Goal: Information Seeking & Learning: Learn about a topic

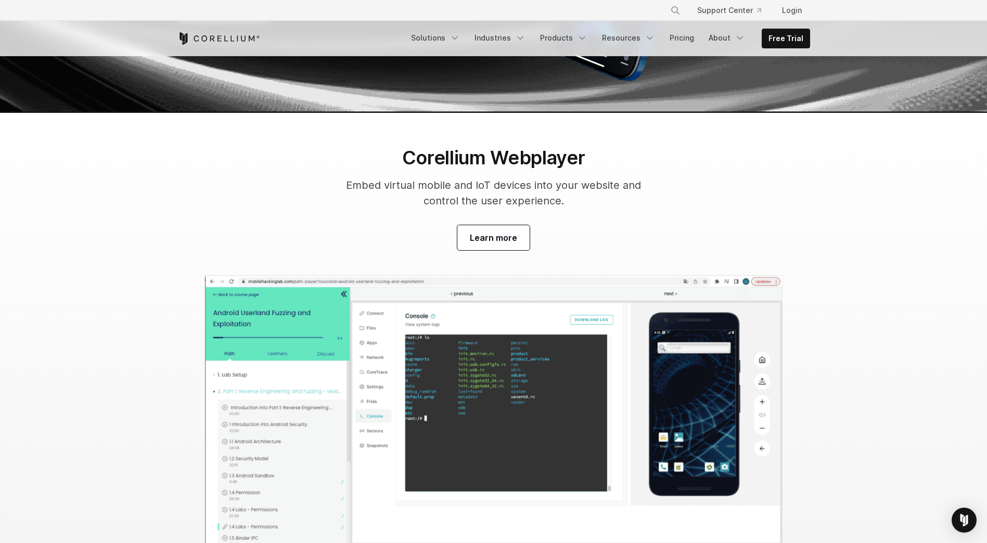
scroll to position [2896, 0]
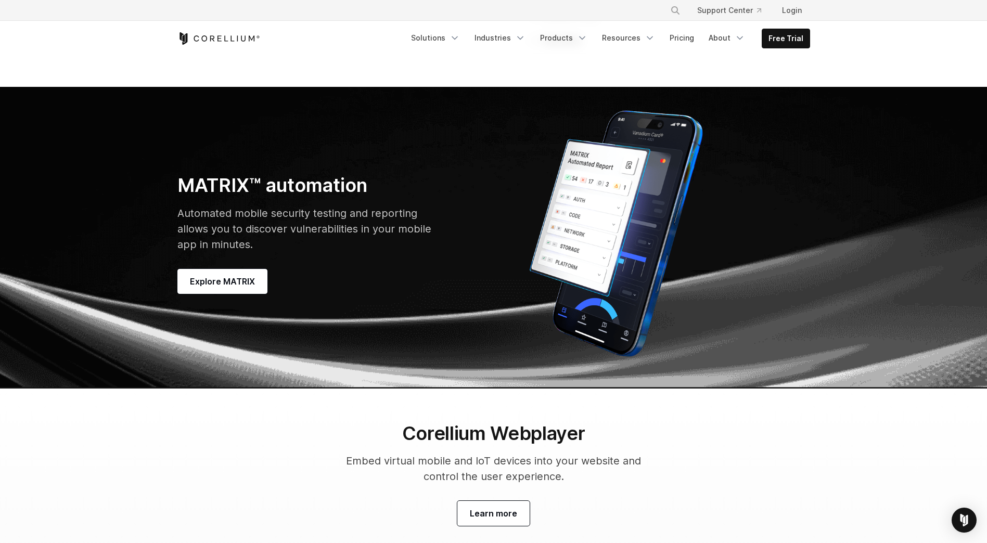
click at [806, 19] on icon at bounding box center [806, 14] width 7 height 7
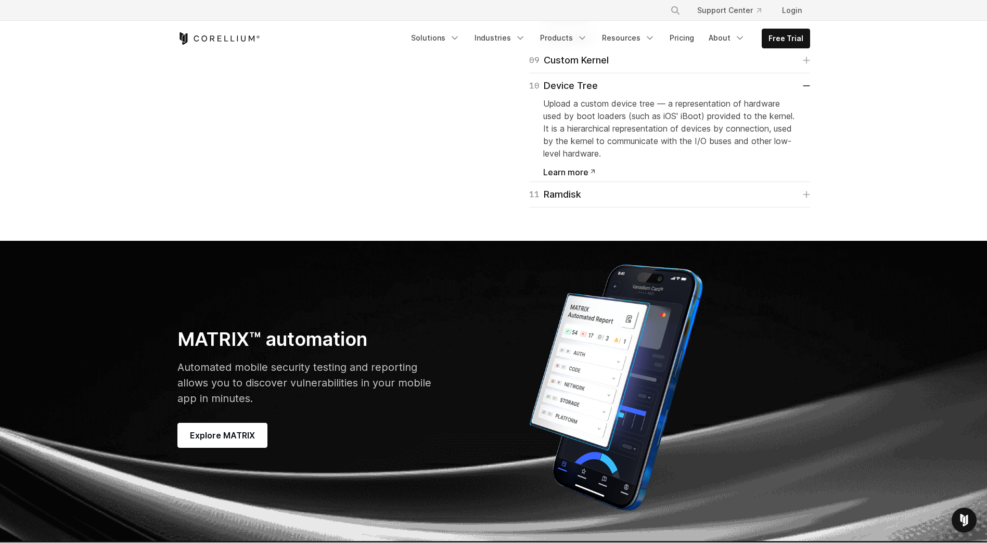
click at [578, 42] on span "Learn more" at bounding box center [569, 38] width 52 height 8
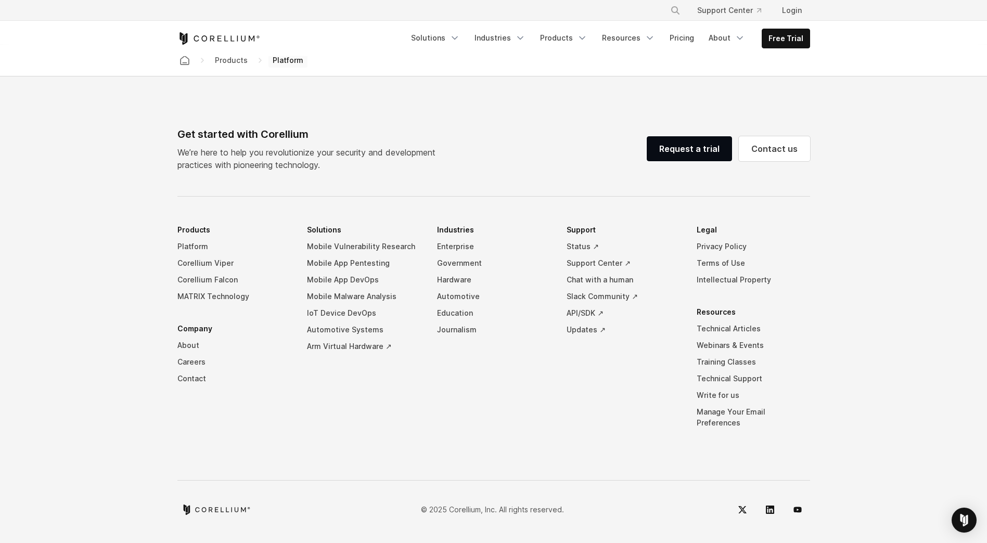
scroll to position [5028, 0]
click at [359, 355] on link "Arm Virtual Hardware ↗" at bounding box center [363, 346] width 113 height 17
